Goal: Complete application form

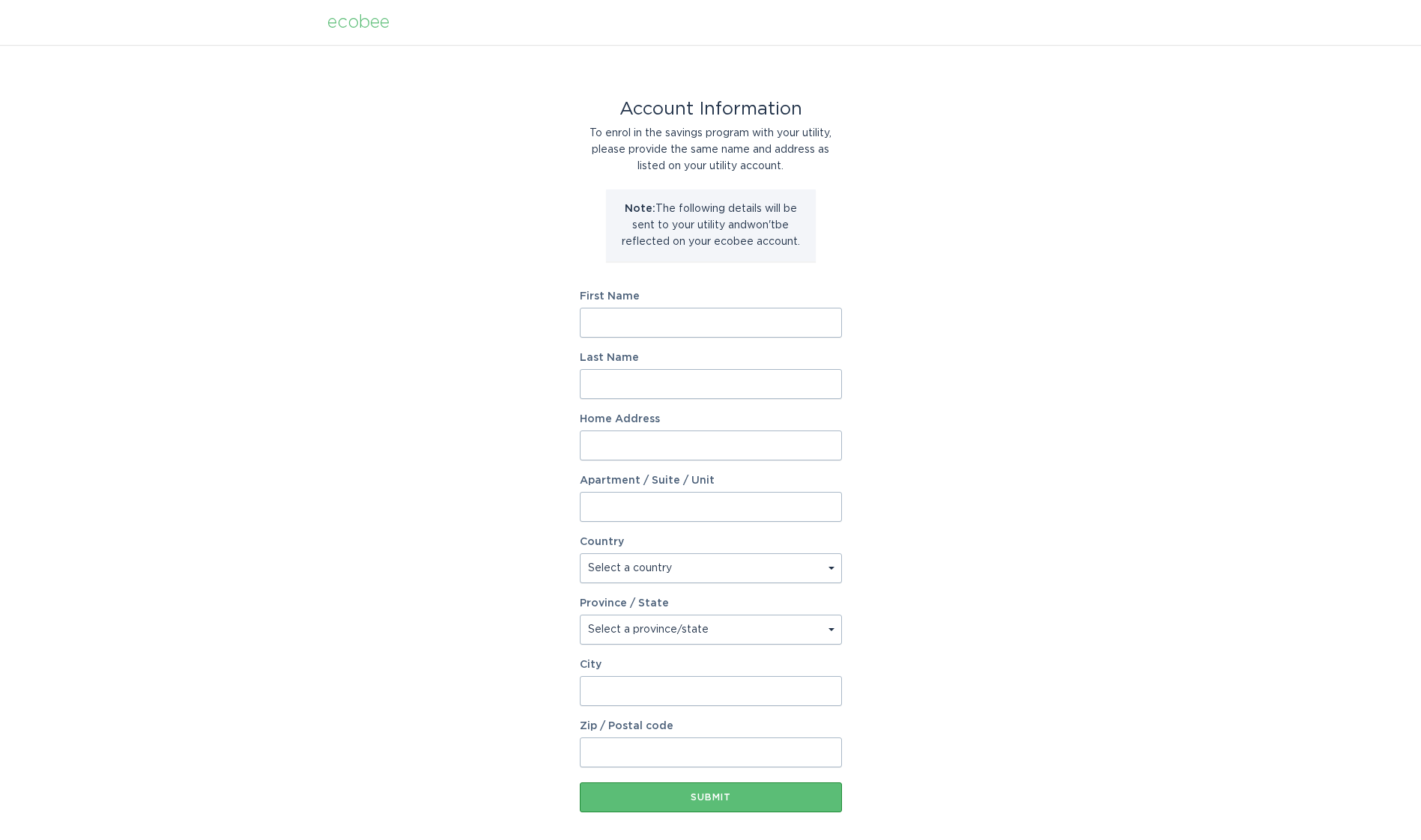
click at [734, 319] on input "First Name" at bounding box center [710, 323] width 262 height 30
type input "Daniel"
type input "Adelsperger"
type input "73673 Sun Ln"
select select "US"
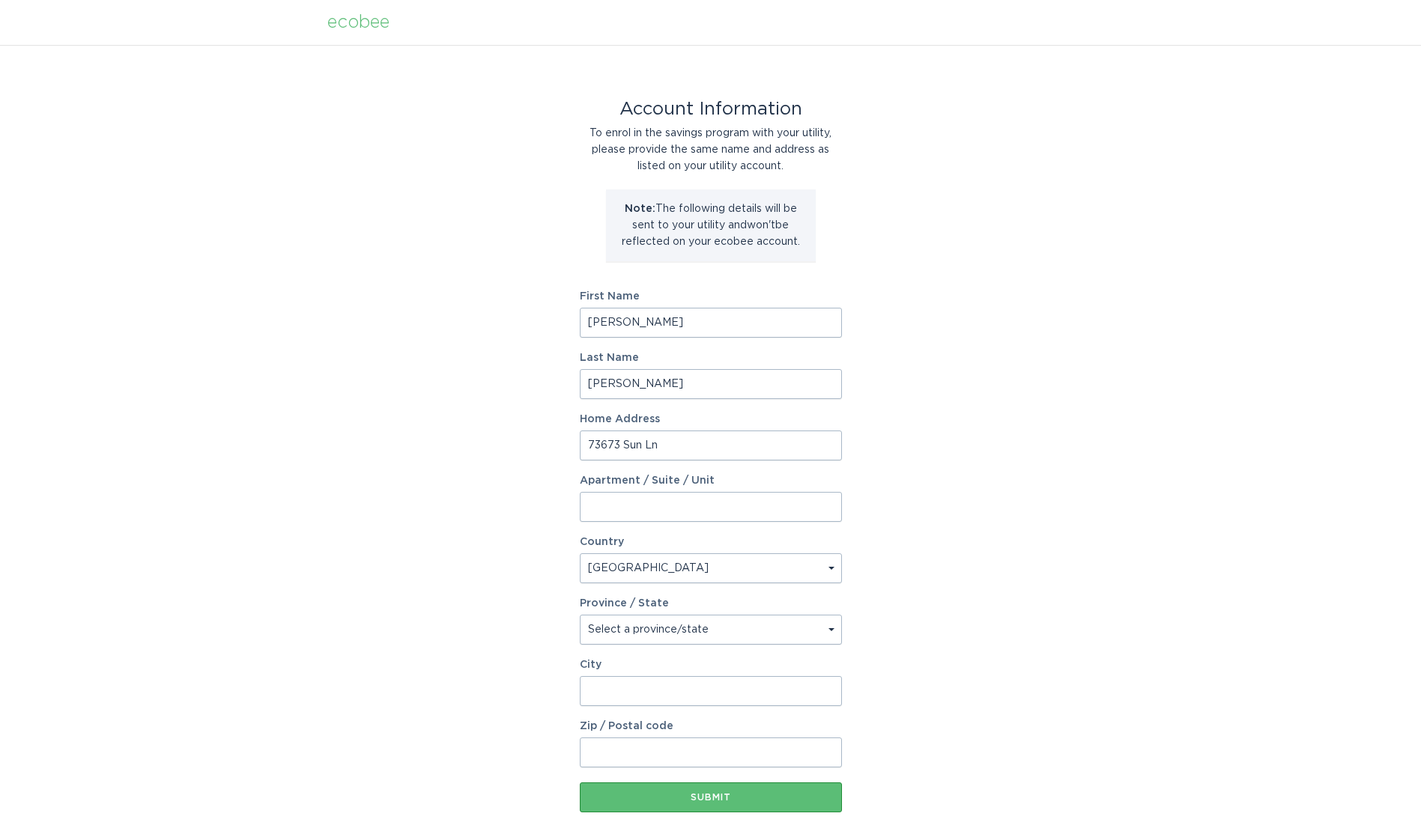
select select "CA"
type input "Palm Desert"
type input "92260"
click at [712, 798] on div "Submit" at bounding box center [710, 797] width 247 height 9
